Goal: Check status: Check status

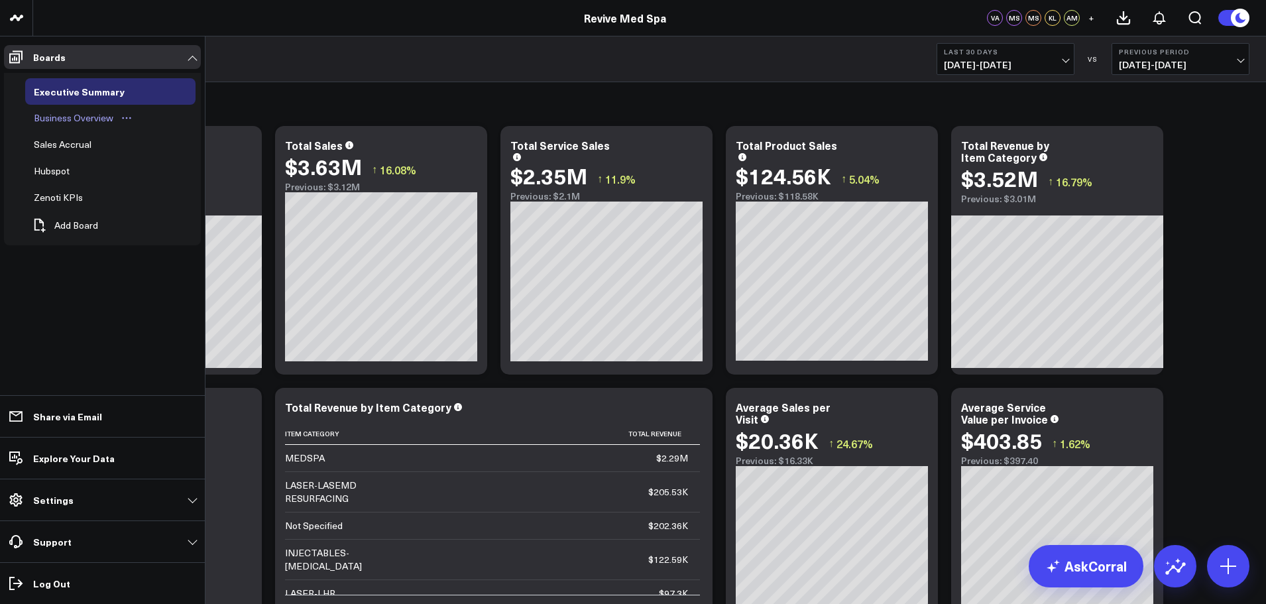
click at [62, 119] on div "Business Overview" at bounding box center [73, 118] width 86 height 16
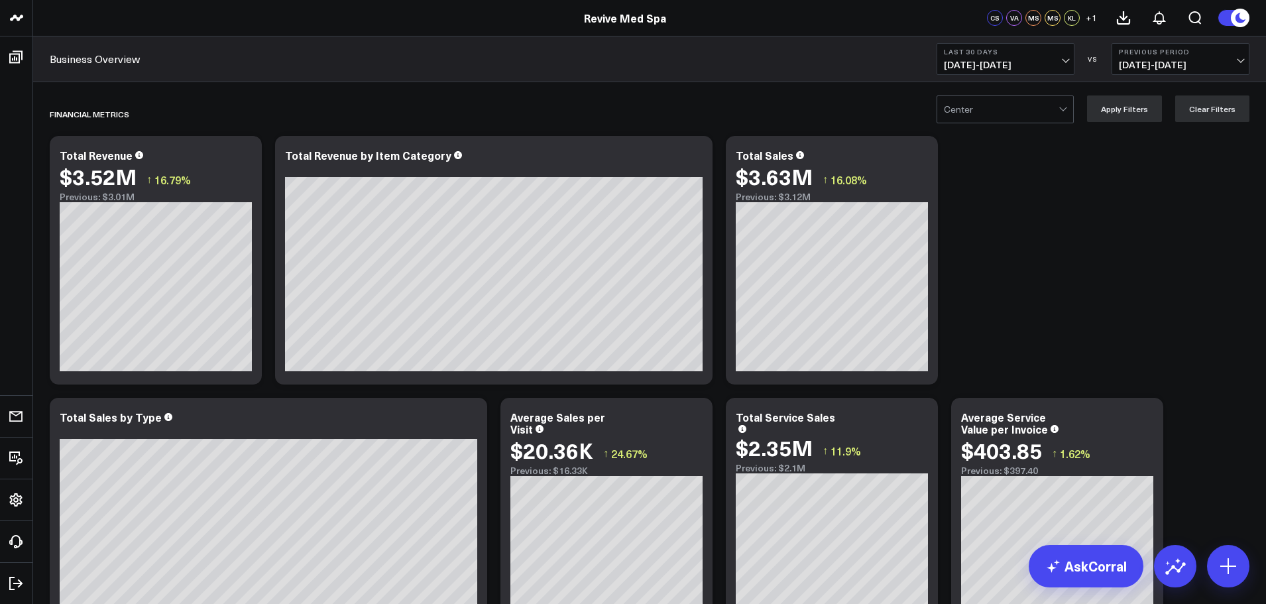
click at [1063, 65] on span "[DATE] - [DATE]" at bounding box center [1004, 65] width 123 height 11
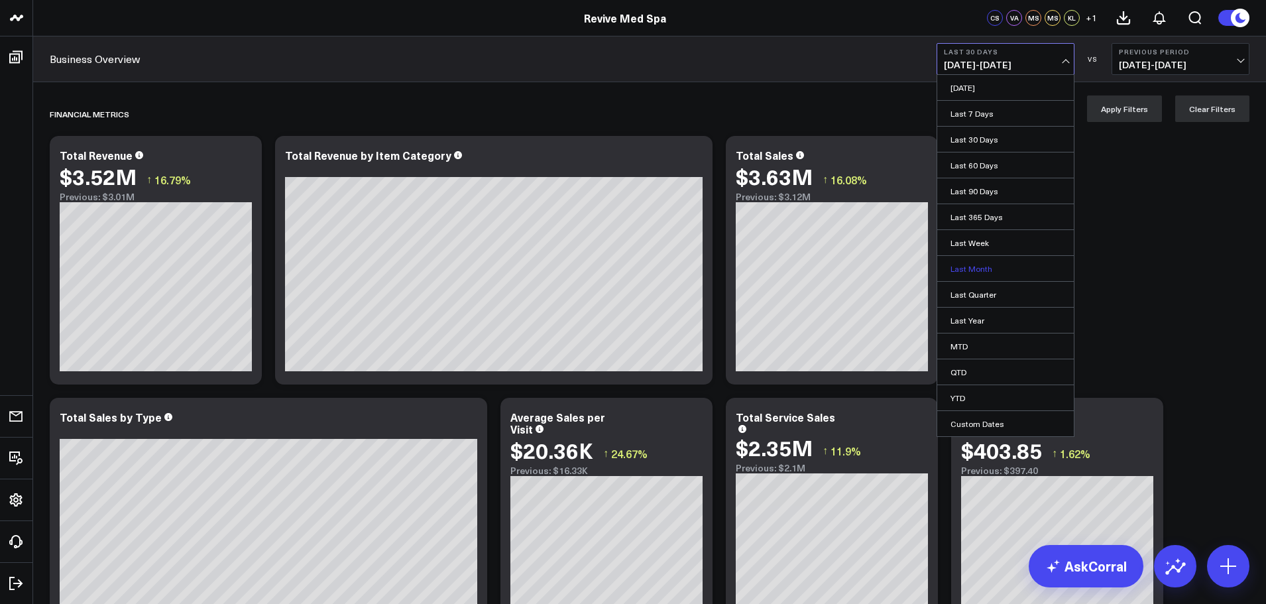
click at [974, 268] on link "Last Month" at bounding box center [1005, 268] width 136 height 25
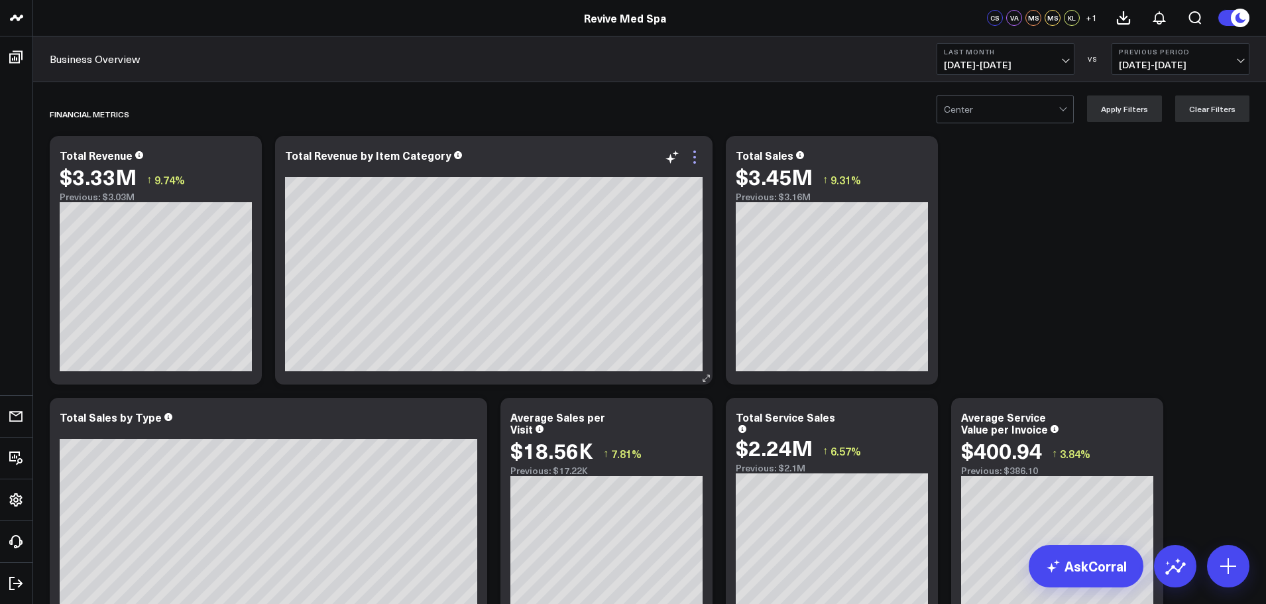
click at [690, 162] on icon at bounding box center [694, 157] width 16 height 16
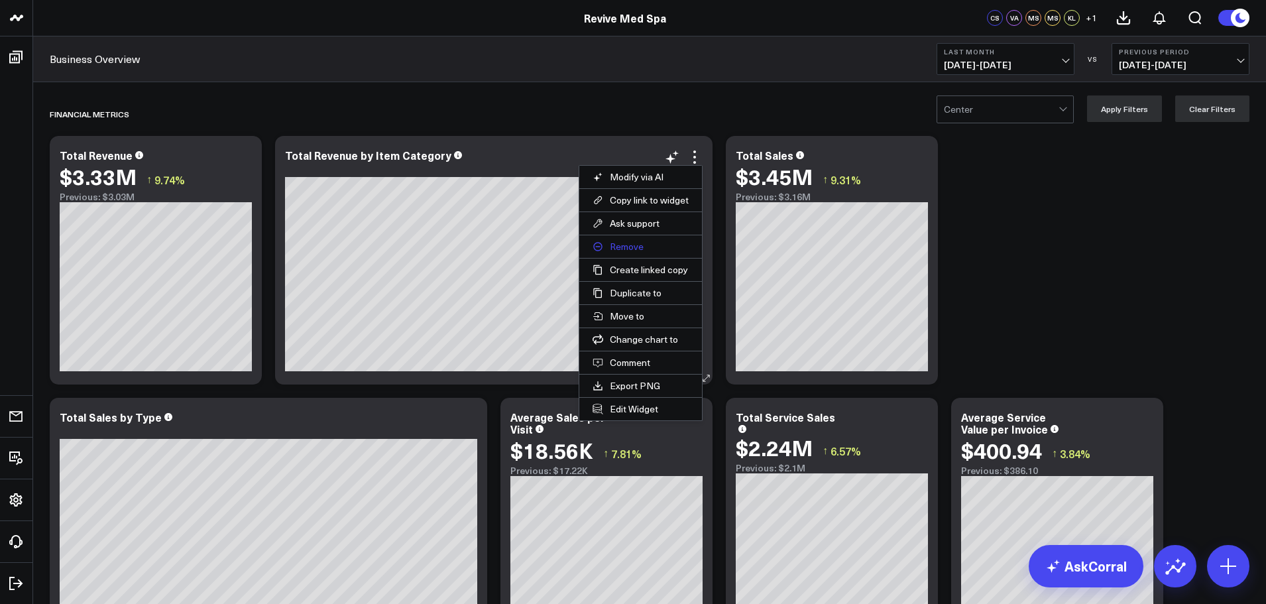
click at [616, 248] on button "Remove" at bounding box center [640, 246] width 123 height 23
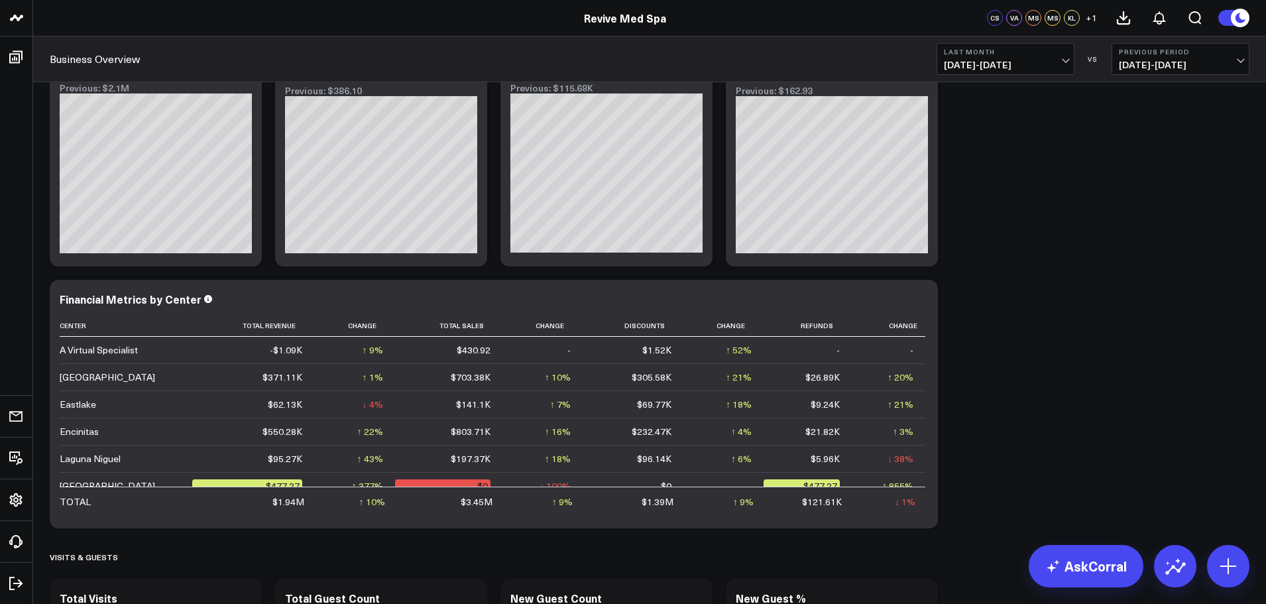
scroll to position [398, 0]
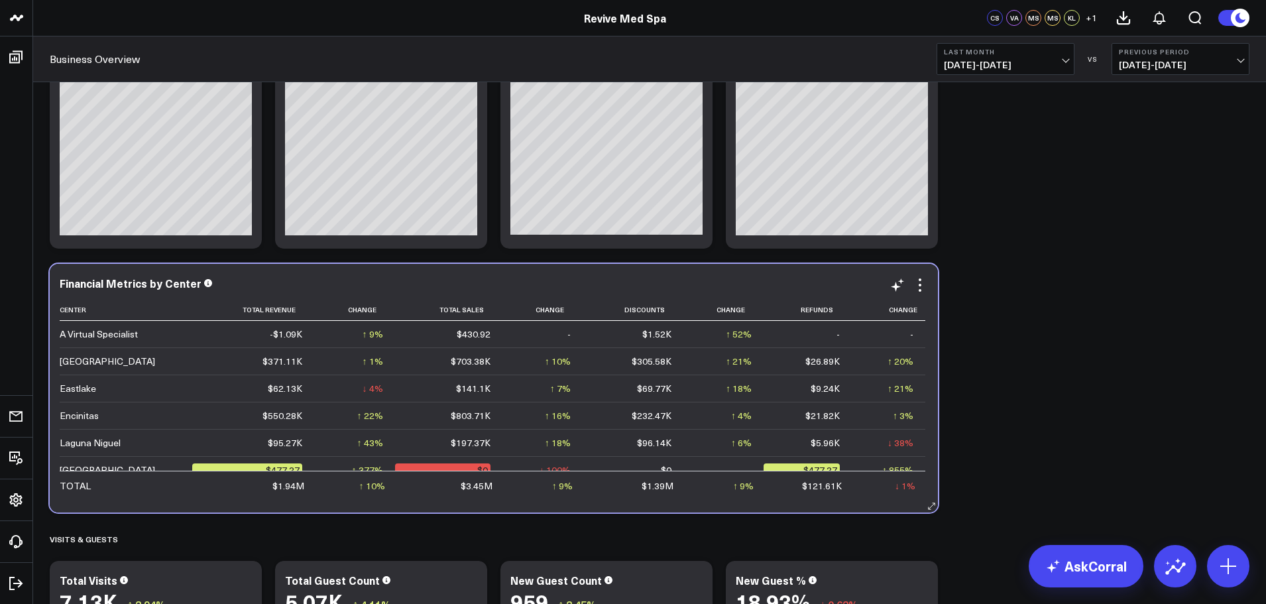
click at [928, 345] on div "Financial Metrics by Center Center Total Revenue Change Total Sales Change Disc…" at bounding box center [494, 388] width 888 height 248
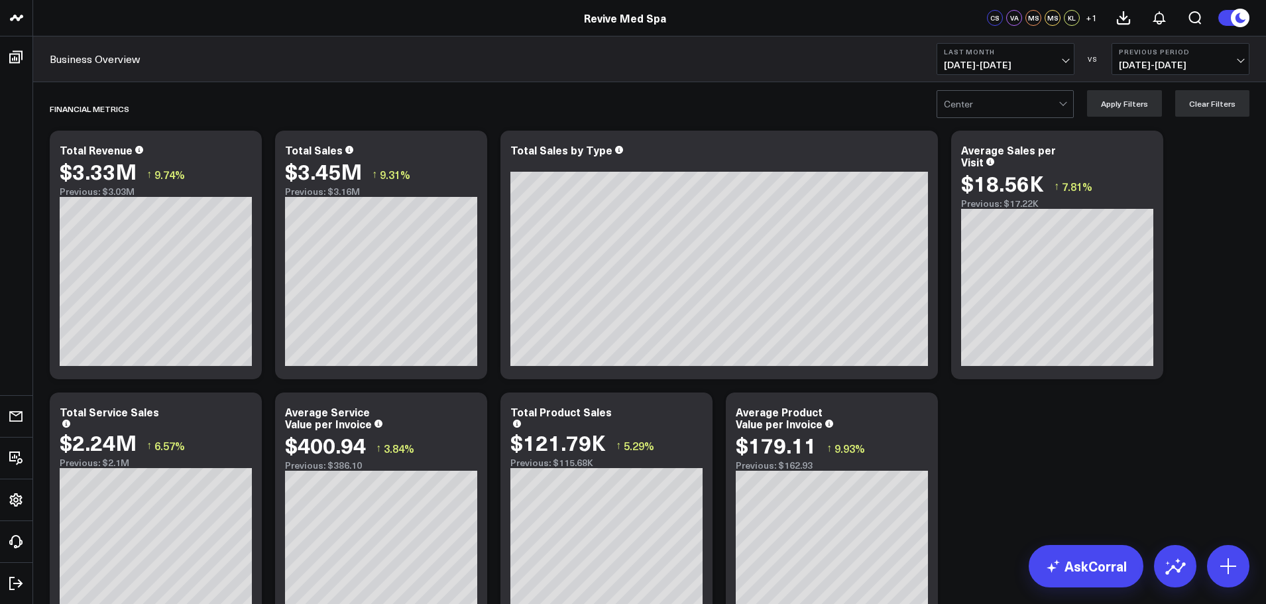
scroll to position [0, 0]
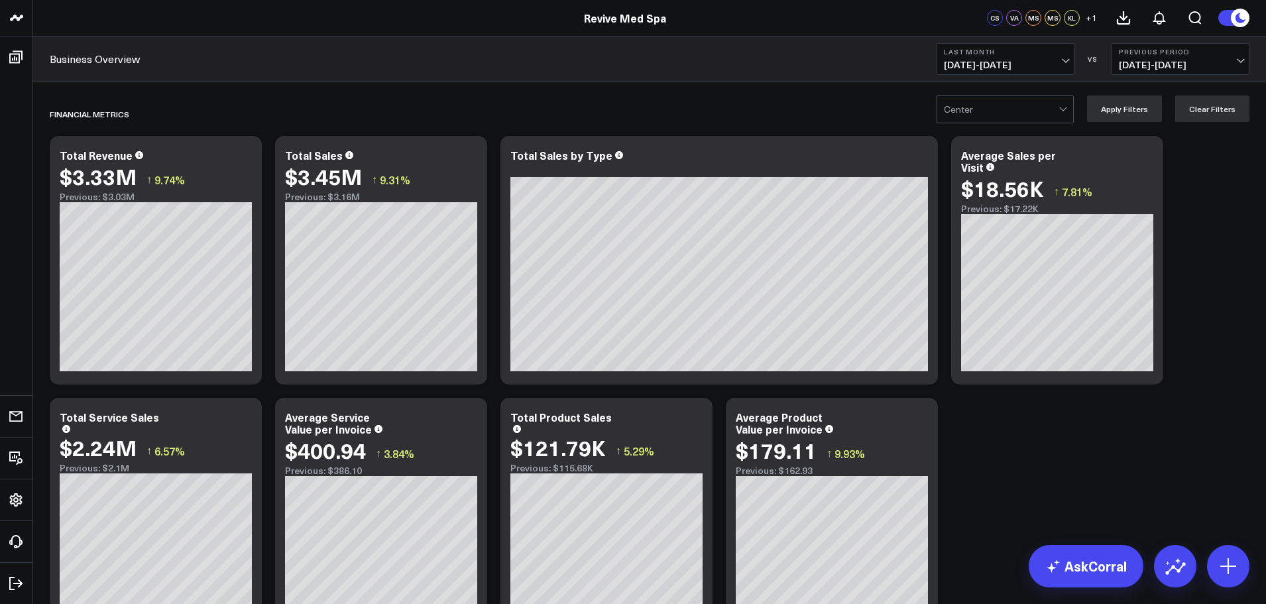
click at [1068, 111] on div at bounding box center [1063, 109] width 11 height 27
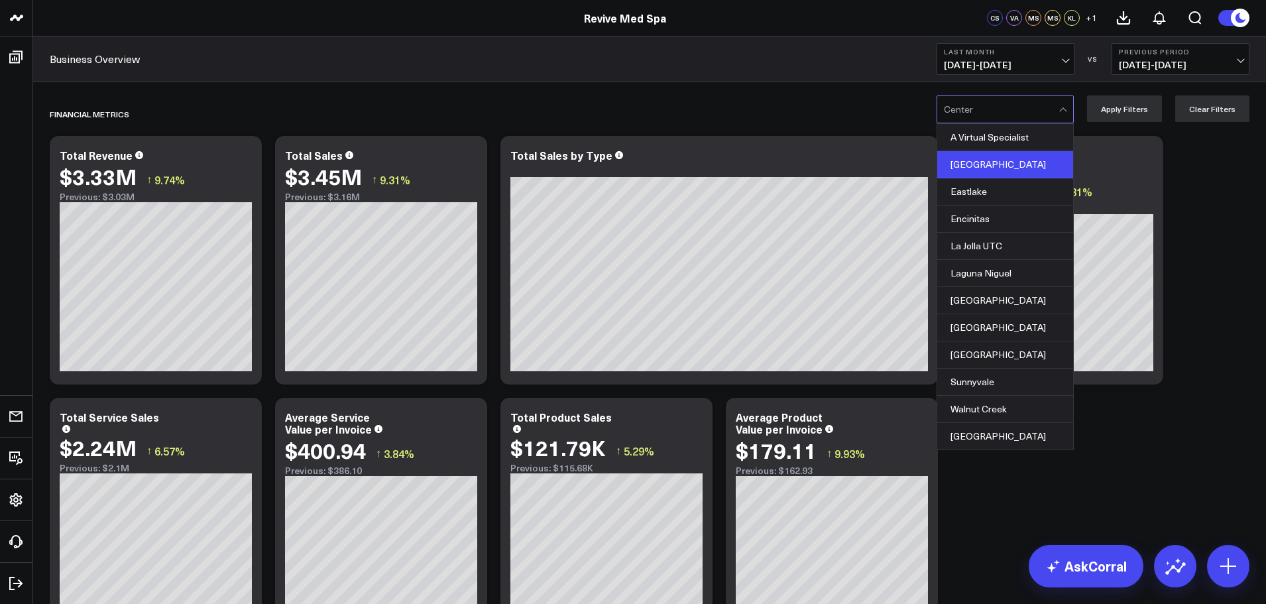
click at [963, 166] on div "[GEOGRAPHIC_DATA]" at bounding box center [1005, 164] width 136 height 27
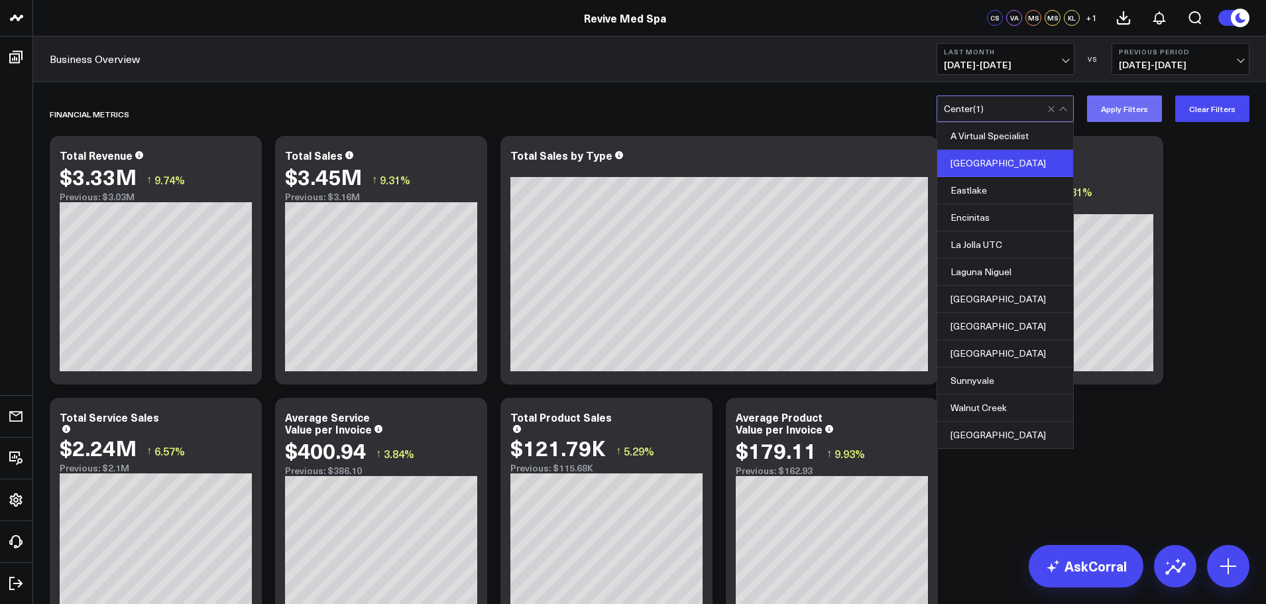
click at [1124, 105] on button "Apply Filters" at bounding box center [1124, 108] width 75 height 27
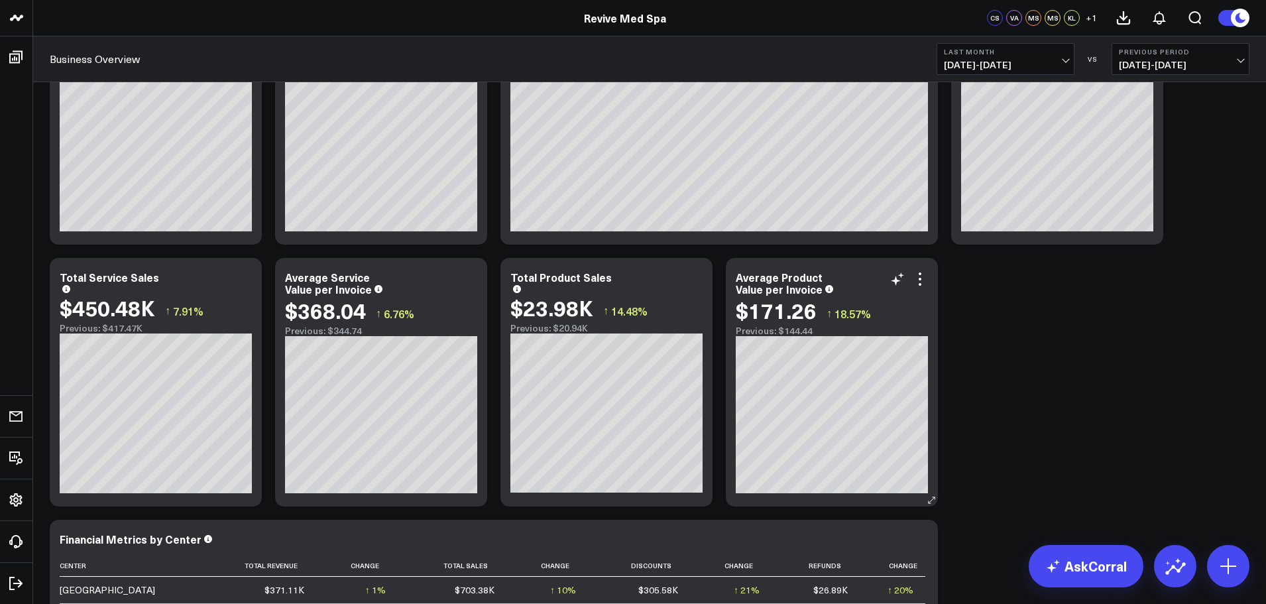
scroll to position [66, 0]
